Goal: Information Seeking & Learning: Learn about a topic

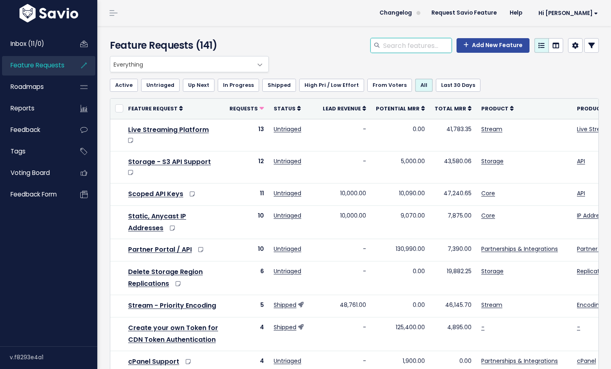
click at [394, 46] on input "search" at bounding box center [416, 45] width 69 height 15
click at [241, 68] on span "Everything" at bounding box center [181, 63] width 142 height 15
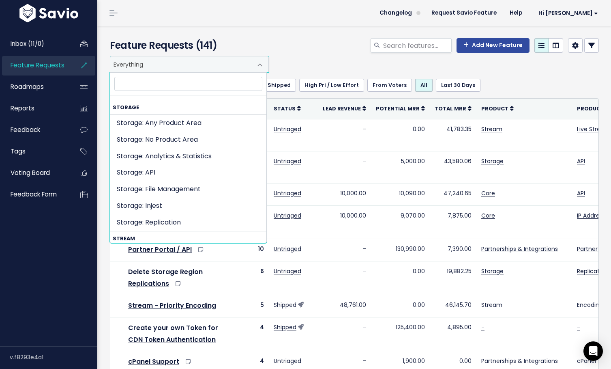
scroll to position [1440, 0]
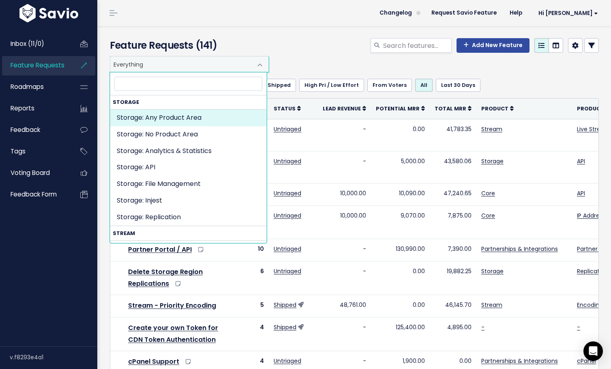
select select "STORAGE:"
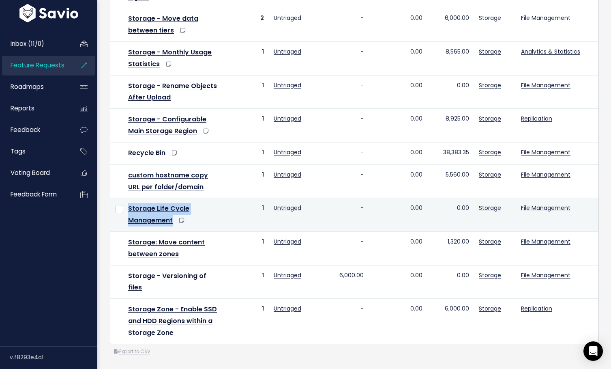
scroll to position [255, 0]
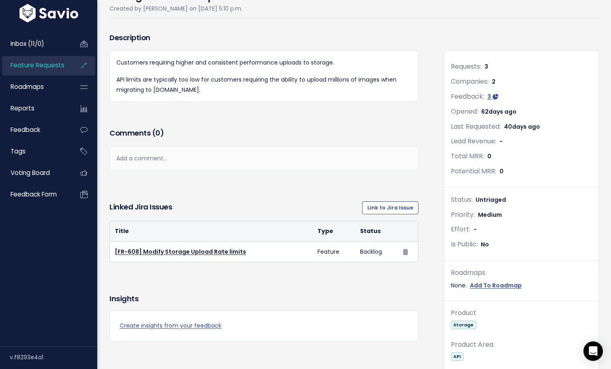
scroll to position [68, 0]
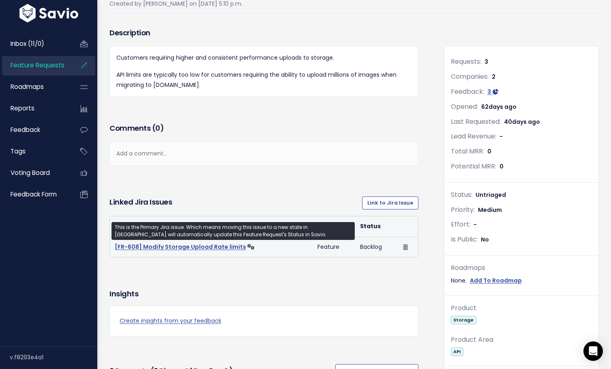
click at [206, 246] on link "[FR-608] Modify Storage Upload Rate limits" at bounding box center [180, 247] width 131 height 8
